Goal: Task Accomplishment & Management: Use online tool/utility

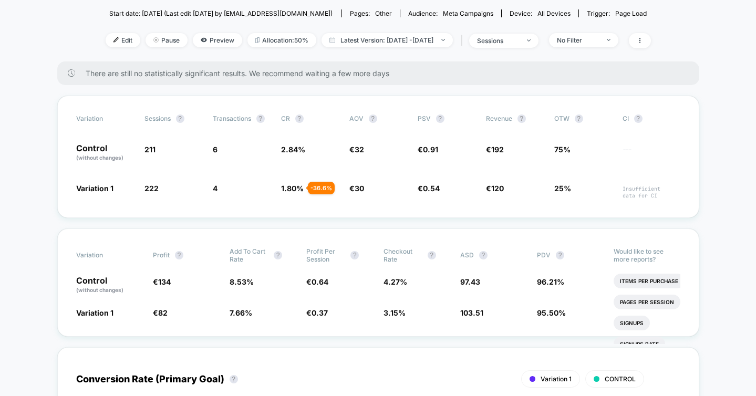
scroll to position [114, 0]
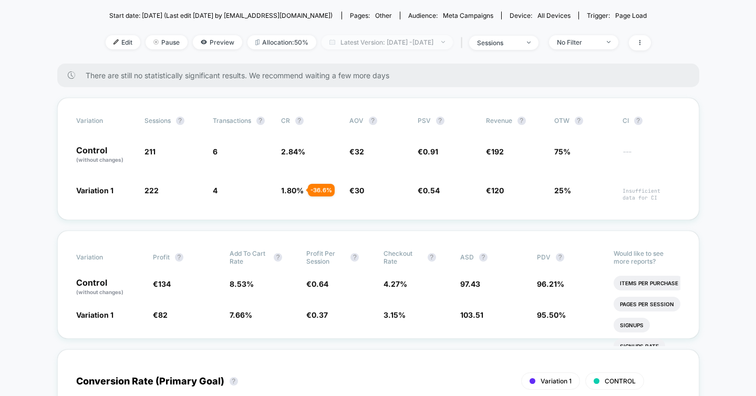
click at [366, 39] on span "Latest Version: [DATE] - [DATE]" at bounding box center [386, 42] width 131 height 14
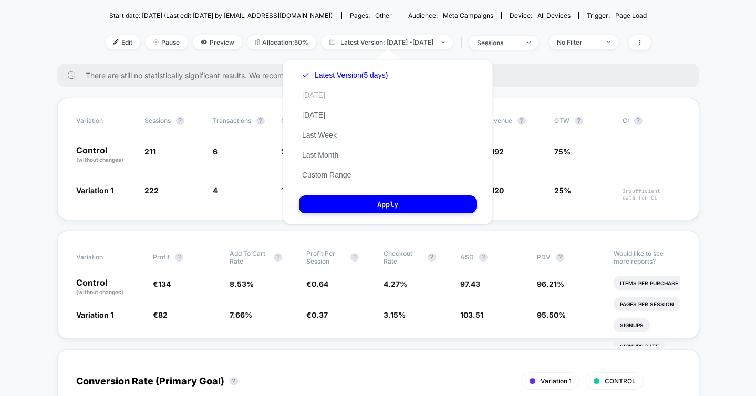
click at [314, 96] on button "[DATE]" at bounding box center [313, 94] width 29 height 9
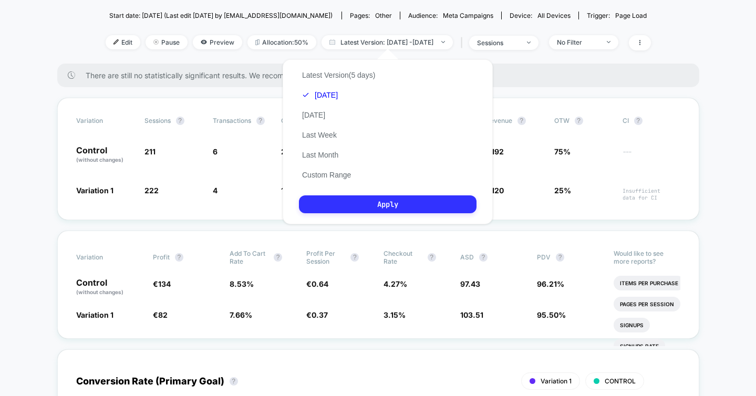
click at [326, 206] on button "Apply" at bounding box center [387, 204] width 177 height 18
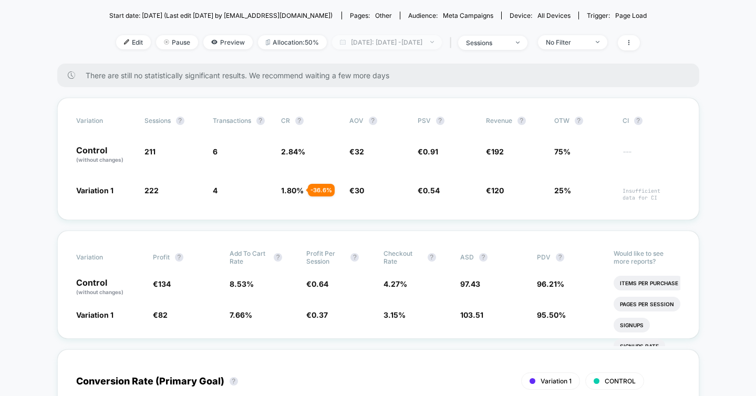
click at [432, 45] on span "[DATE]: [DATE] - [DATE]" at bounding box center [387, 42] width 110 height 14
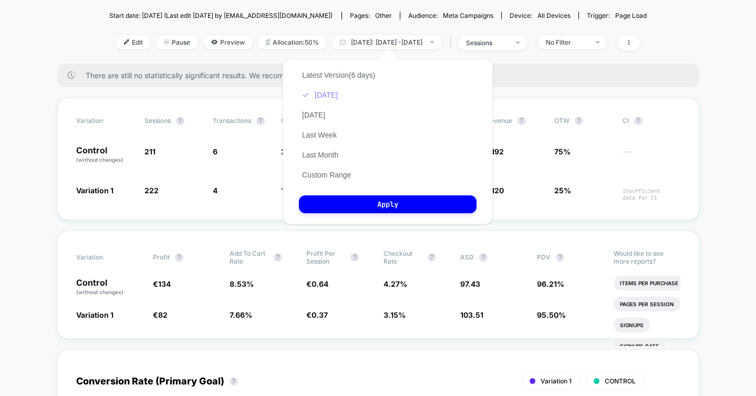
click at [328, 96] on button "[DATE]" at bounding box center [320, 94] width 42 height 9
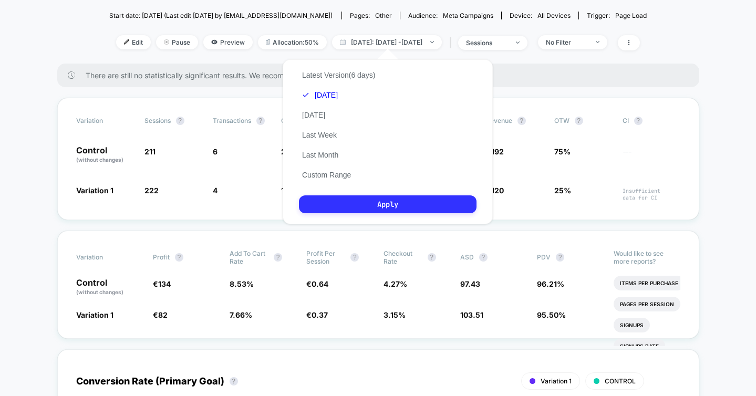
click at [346, 206] on button "Apply" at bounding box center [387, 204] width 177 height 18
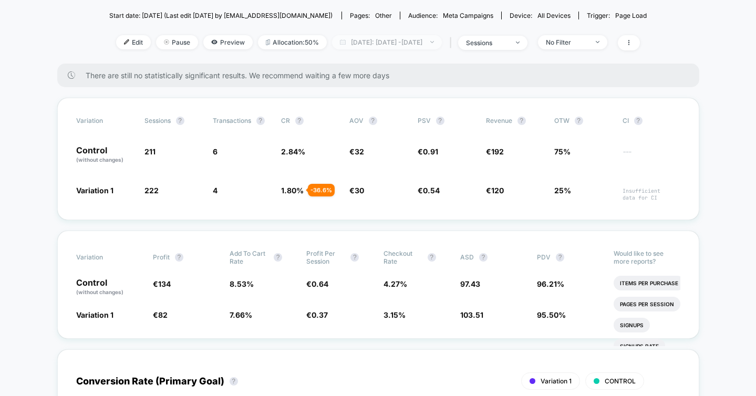
click at [433, 41] on span "[DATE]: [DATE] - [DATE]" at bounding box center [387, 42] width 110 height 14
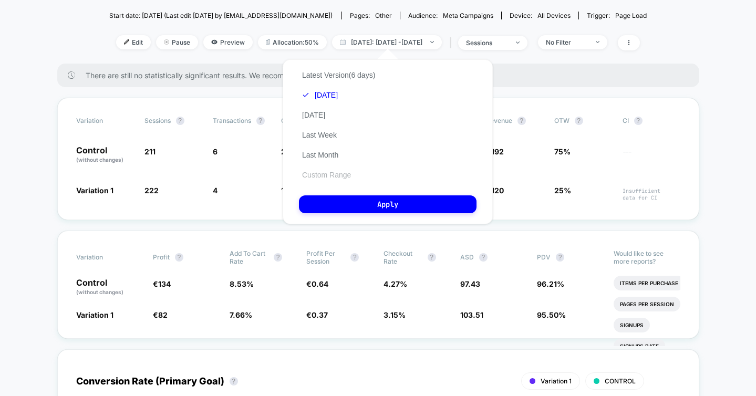
click at [328, 174] on button "Custom Range" at bounding box center [326, 174] width 55 height 9
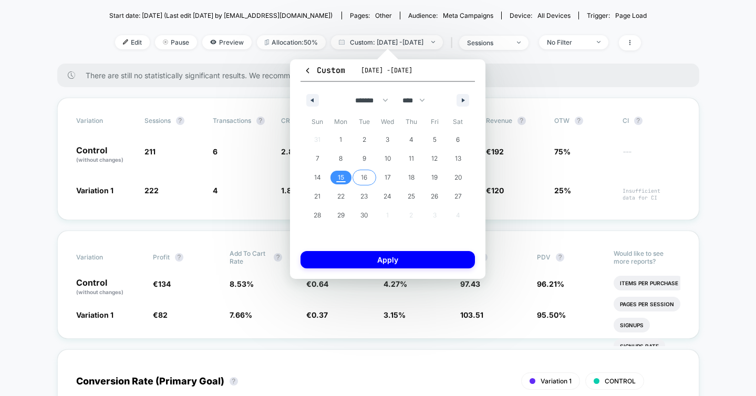
click at [343, 182] on span "15" at bounding box center [341, 177] width 6 height 19
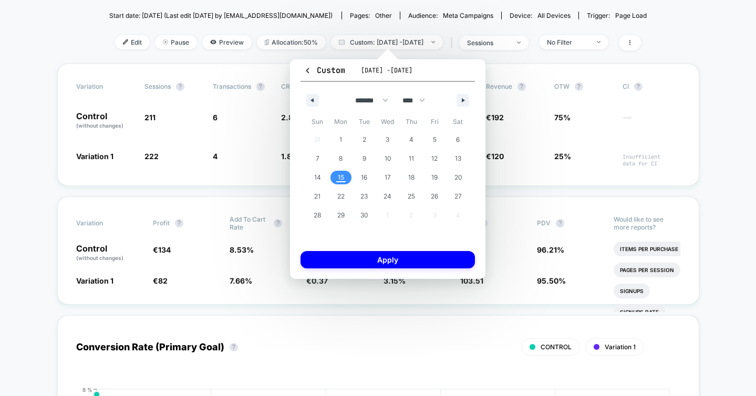
click at [343, 182] on span "15" at bounding box center [341, 177] width 6 height 19
click at [353, 267] on button "Apply" at bounding box center [387, 259] width 174 height 17
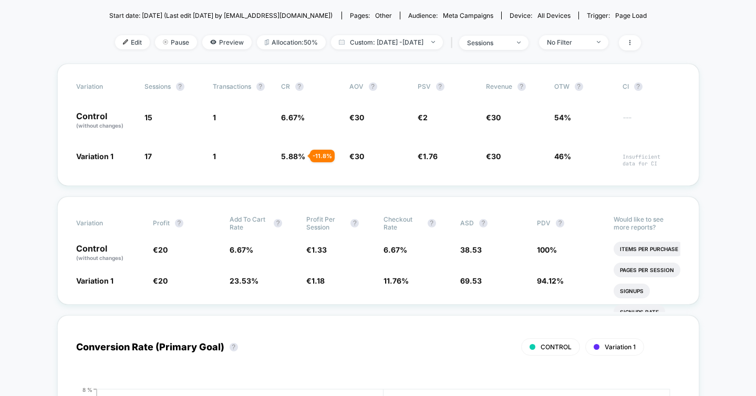
click at [117, 39] on span "Edit" at bounding box center [132, 42] width 35 height 14
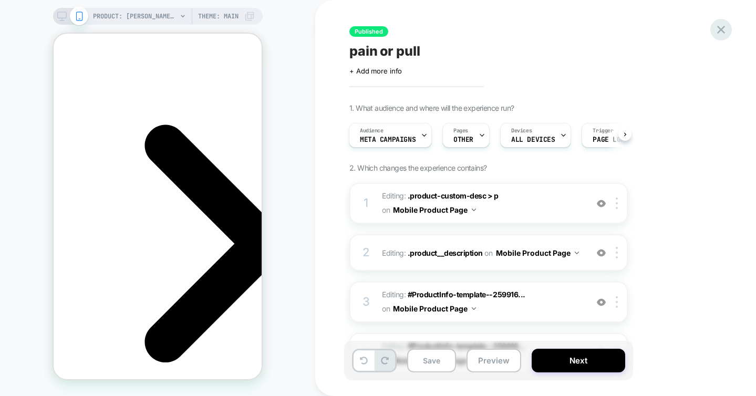
click at [720, 30] on icon at bounding box center [721, 30] width 8 height 8
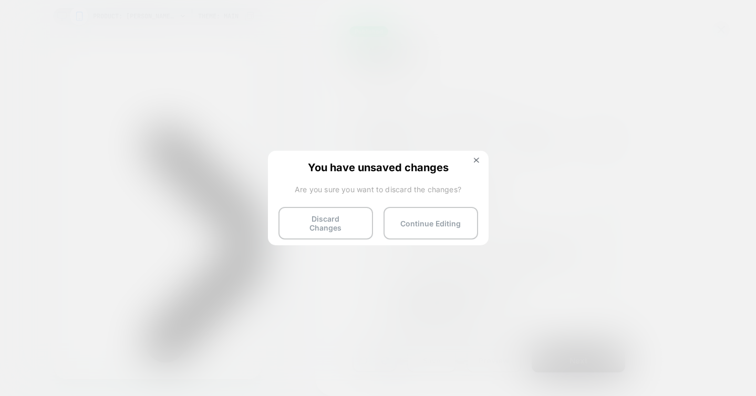
scroll to position [0, 148]
click at [338, 222] on button "Discard Changes" at bounding box center [325, 223] width 95 height 33
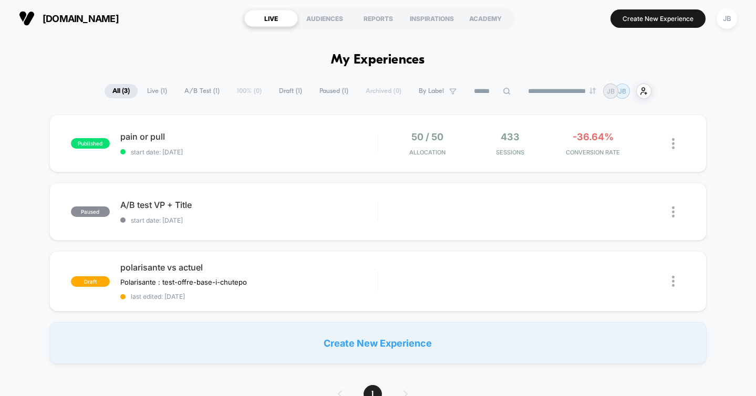
click at [23, 134] on div "published pain or pull start date: [DATE] 50 / 50 Allocation 433 Sessions -36.6…" at bounding box center [378, 238] width 756 height 249
